Goal: Obtain resource: Download file/media

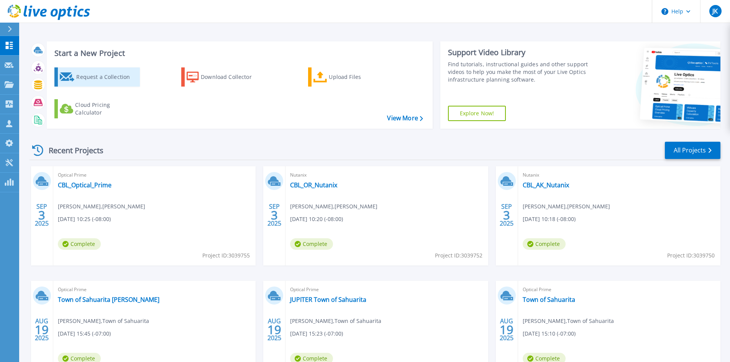
click at [89, 78] on div "Request a Collection" at bounding box center [106, 76] width 61 height 15
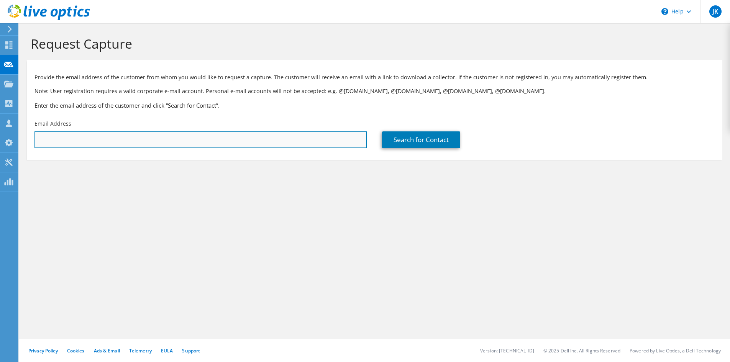
click at [114, 136] on input "text" at bounding box center [200, 139] width 332 height 17
type input "w"
paste input "https://www.dell.com/en-us/shop/vmware/sl/rvtools"
type input "https://www.dell.com/en-us/shop/vmware/sl/rvtools"
click at [179, 141] on input "https://www.dell.com/en-us/shop/vmware/sl/rvtools" at bounding box center [200, 139] width 332 height 17
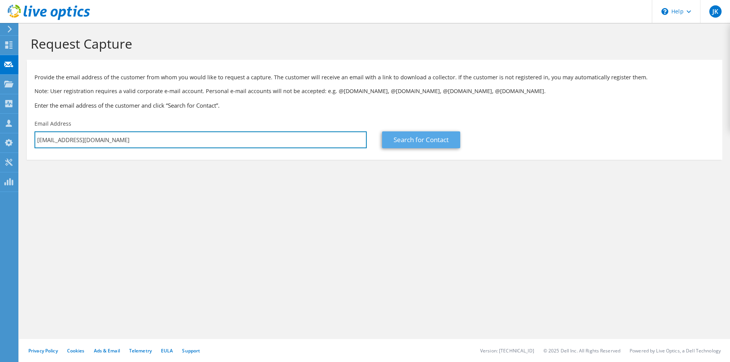
type input "wperez@isaacschools.org"
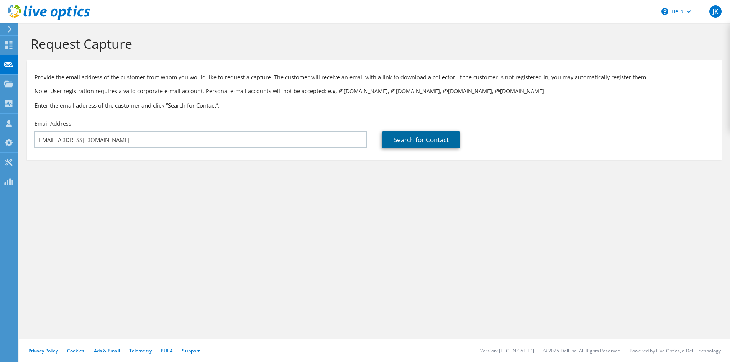
click at [412, 137] on link "Search for Contact" at bounding box center [421, 139] width 78 height 17
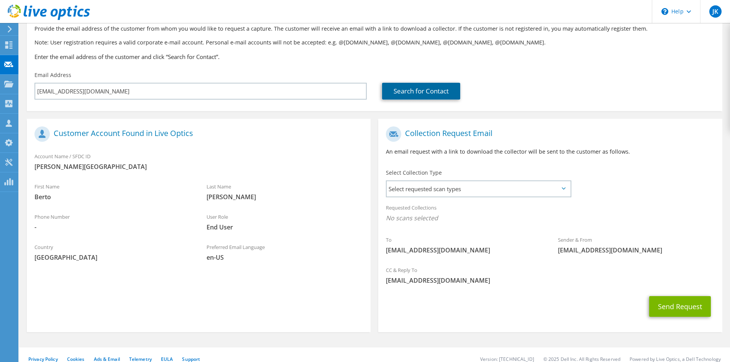
scroll to position [57, 0]
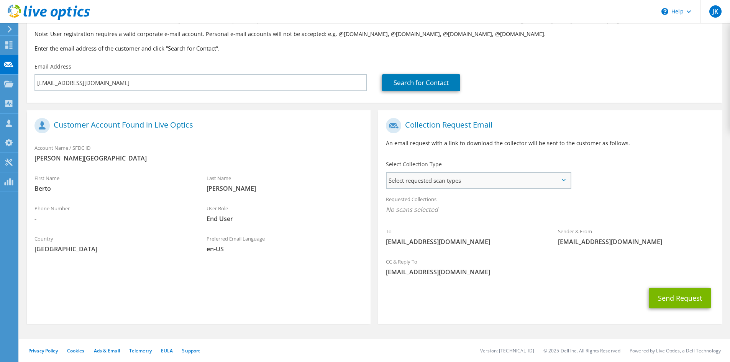
click at [466, 182] on span "Select requested scan types" at bounding box center [479, 180] width 184 height 15
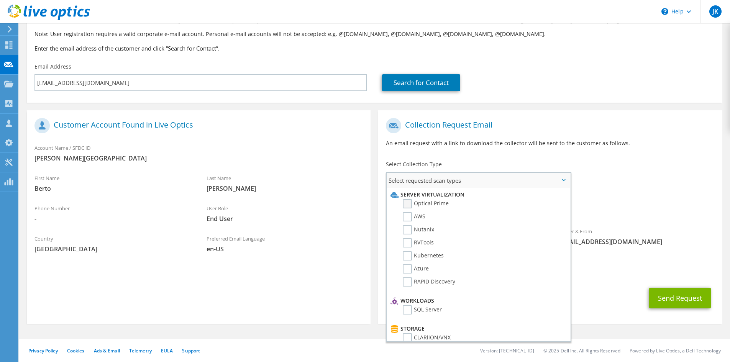
click at [408, 204] on label "Optical Prime" at bounding box center [426, 203] width 46 height 9
click at [0, 0] on input "Optical Prime" at bounding box center [0, 0] width 0 height 0
click at [606, 282] on div "CC & Reply To jkahalew@sentinel.com" at bounding box center [550, 269] width 344 height 26
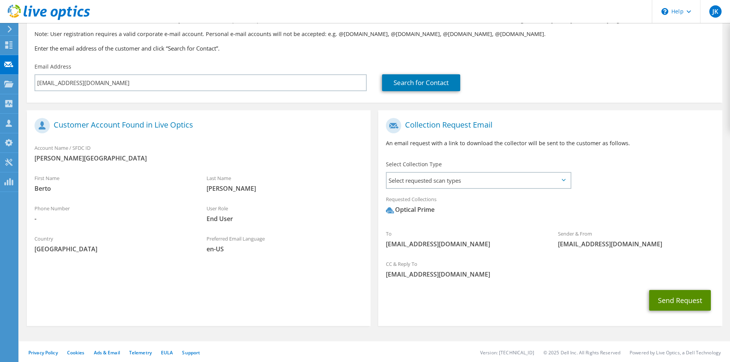
click at [668, 301] on button "Send Request" at bounding box center [680, 300] width 62 height 21
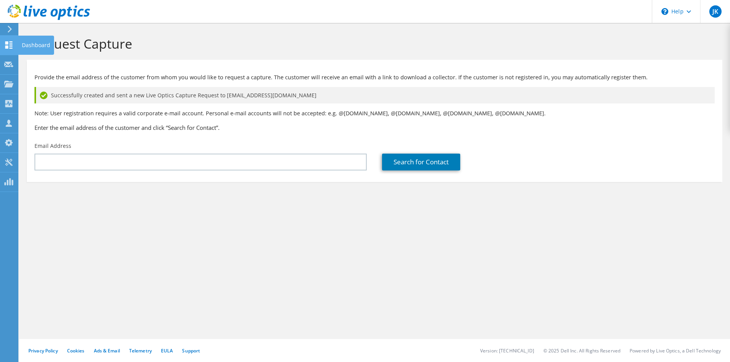
click at [31, 45] on div "Dashboard" at bounding box center [36, 45] width 36 height 19
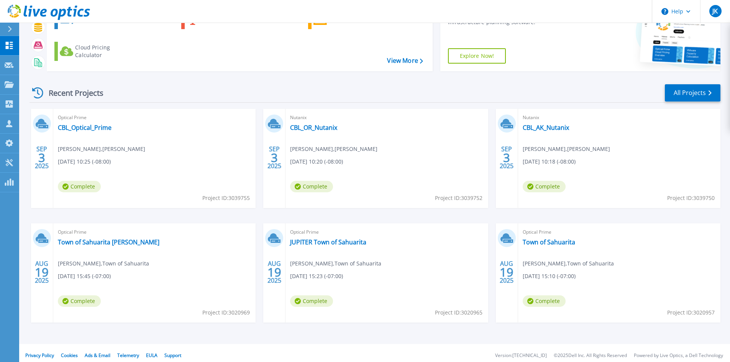
scroll to position [62, 0]
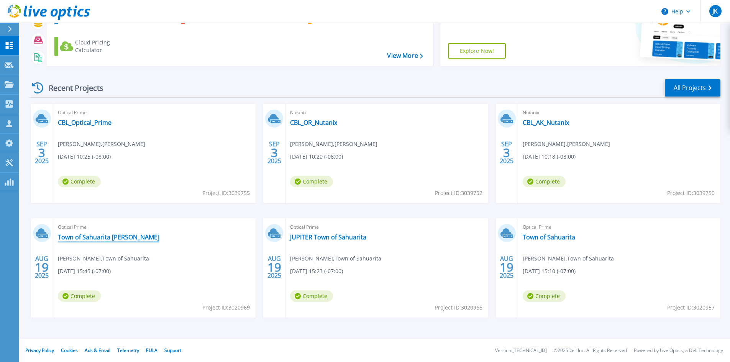
click at [110, 236] on link "Town of Sahuarita VM Long" at bounding box center [109, 237] width 102 height 8
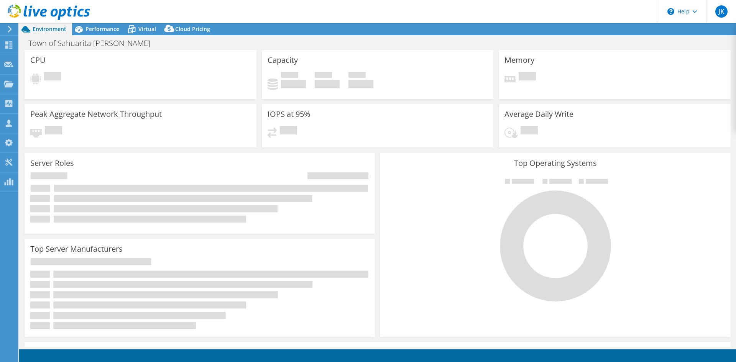
select select "USD"
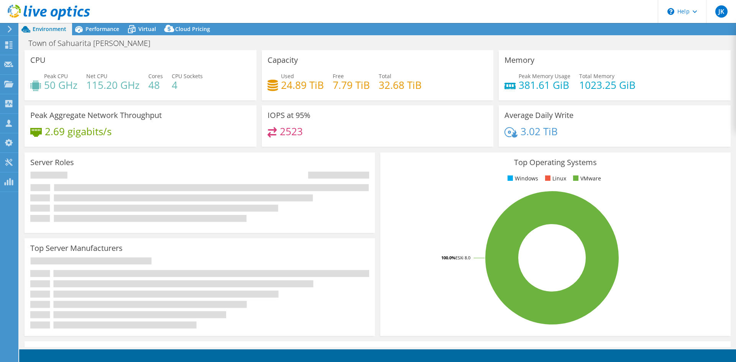
select select "USWest"
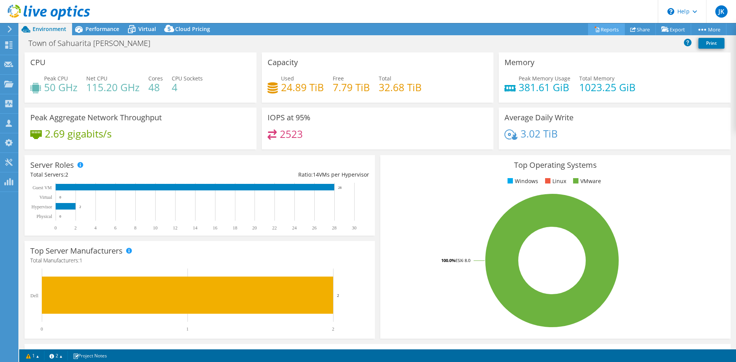
click at [608, 31] on link "Reports" at bounding box center [606, 29] width 37 height 12
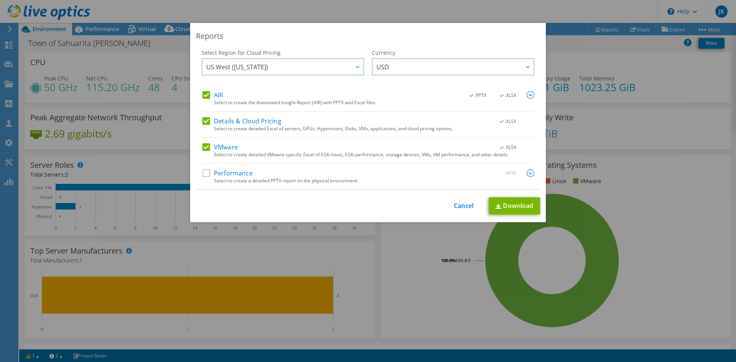
click at [202, 173] on label "Performance" at bounding box center [227, 173] width 50 height 8
click at [0, 0] on input "Performance" at bounding box center [0, 0] width 0 height 0
click at [519, 202] on link "Download" at bounding box center [514, 205] width 51 height 17
click at [462, 205] on link "Cancel" at bounding box center [464, 205] width 20 height 7
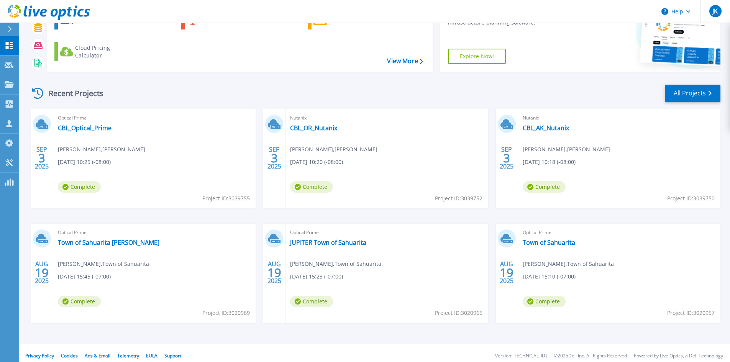
scroll to position [62, 0]
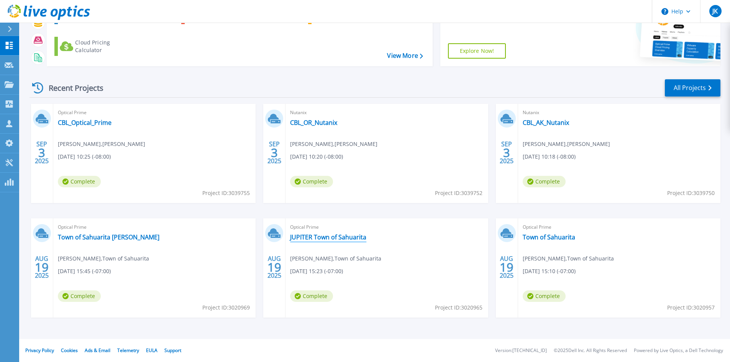
click at [329, 238] on link "JUPITER Town of Sahuarita" at bounding box center [328, 237] width 76 height 8
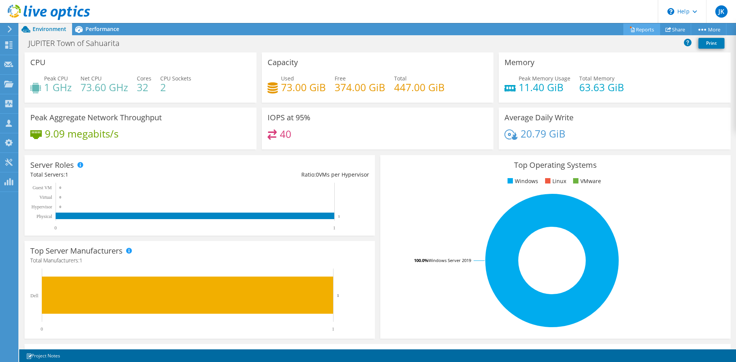
click at [638, 28] on link "Reports" at bounding box center [641, 29] width 37 height 12
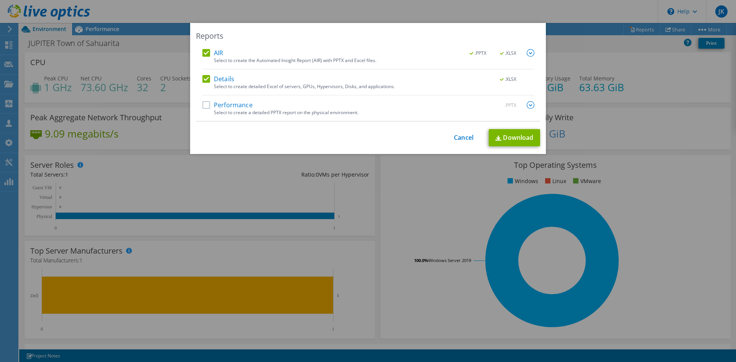
click at [202, 101] on label "Performance" at bounding box center [227, 105] width 50 height 8
click at [0, 0] on input "Performance" at bounding box center [0, 0] width 0 height 0
click at [514, 136] on link "Download" at bounding box center [514, 137] width 51 height 17
click at [458, 136] on link "Cancel" at bounding box center [464, 137] width 20 height 7
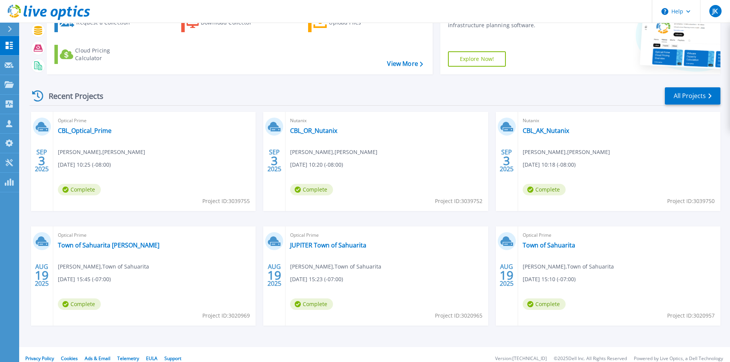
scroll to position [62, 0]
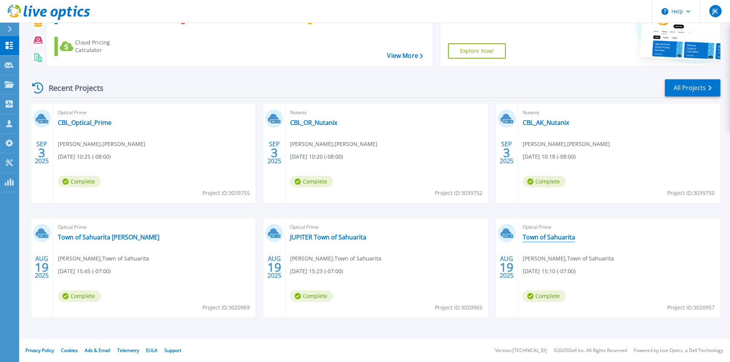
click at [558, 238] on link "Town of Sahuarita" at bounding box center [549, 237] width 53 height 8
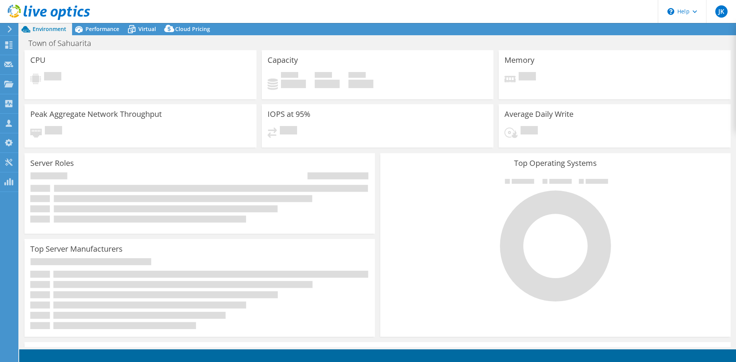
select select "USWest"
select select "USD"
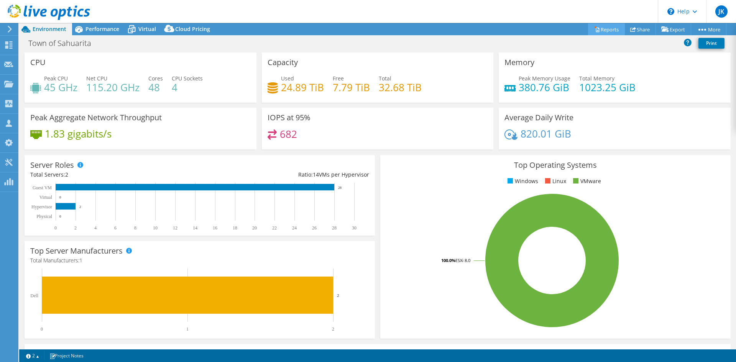
click at [604, 29] on link "Reports" at bounding box center [606, 29] width 37 height 12
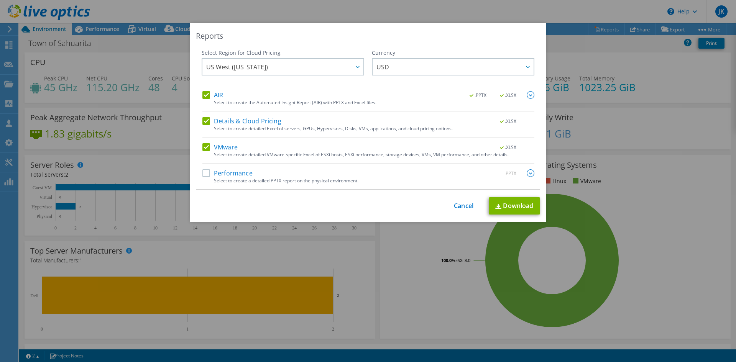
click at [203, 170] on label "Performance" at bounding box center [227, 173] width 50 height 8
click at [0, 0] on input "Performance" at bounding box center [0, 0] width 0 height 0
click at [505, 203] on link "Download" at bounding box center [514, 205] width 51 height 17
drag, startPoint x: 460, startPoint y: 204, endPoint x: 521, endPoint y: 232, distance: 67.9
click at [461, 203] on link "Cancel" at bounding box center [464, 205] width 20 height 7
